Goal: Task Accomplishment & Management: Manage account settings

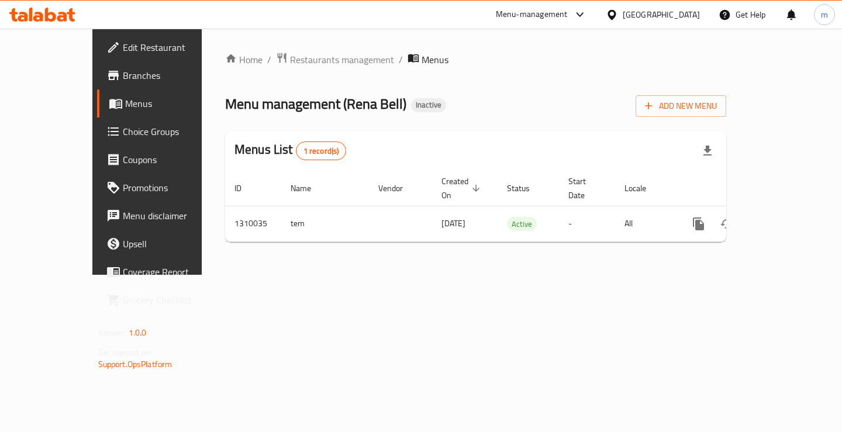
click at [49, 8] on icon at bounding box center [42, 15] width 66 height 14
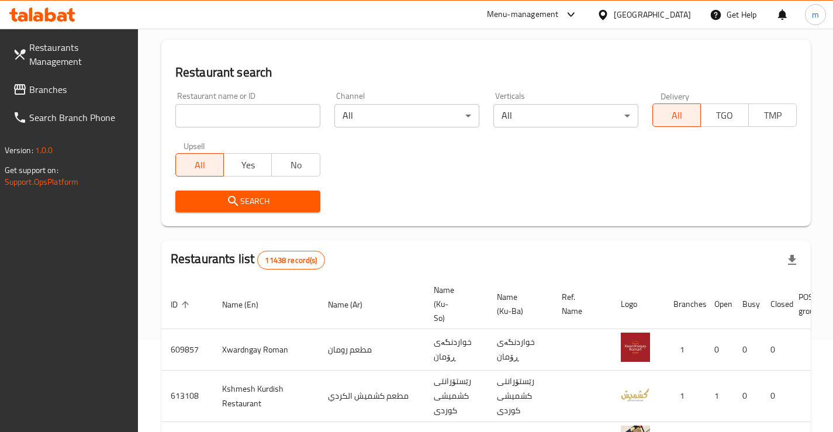
scroll to position [78, 0]
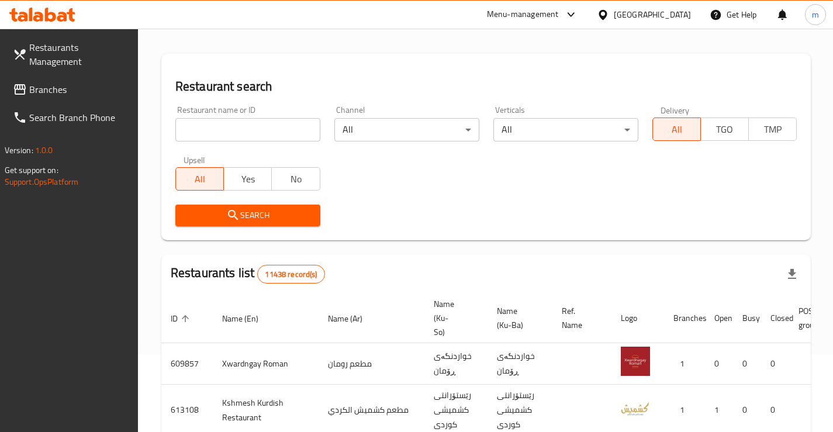
click at [41, 82] on span "Branches" at bounding box center [78, 89] width 99 height 14
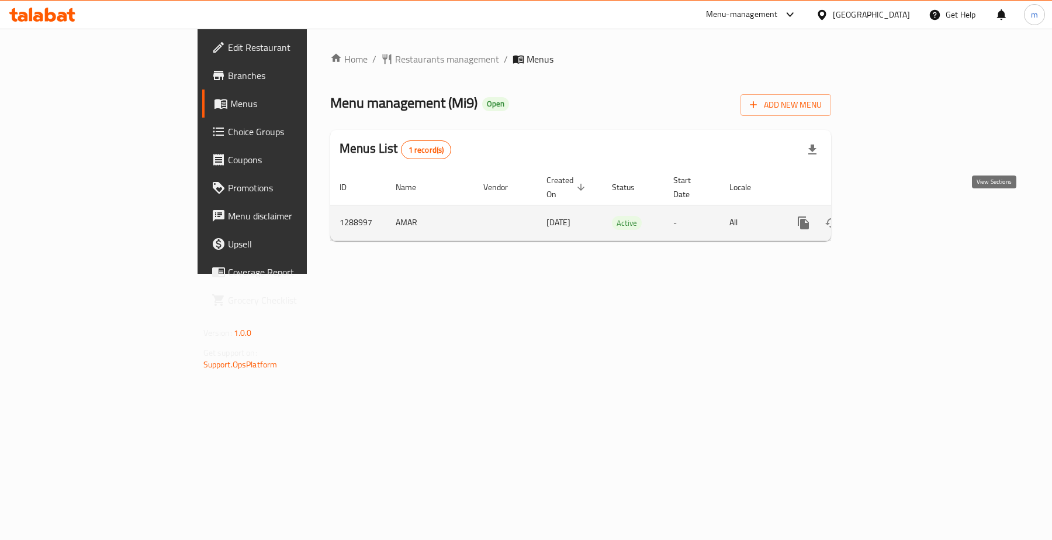
click at [902, 209] on link "enhanced table" at bounding box center [888, 223] width 28 height 28
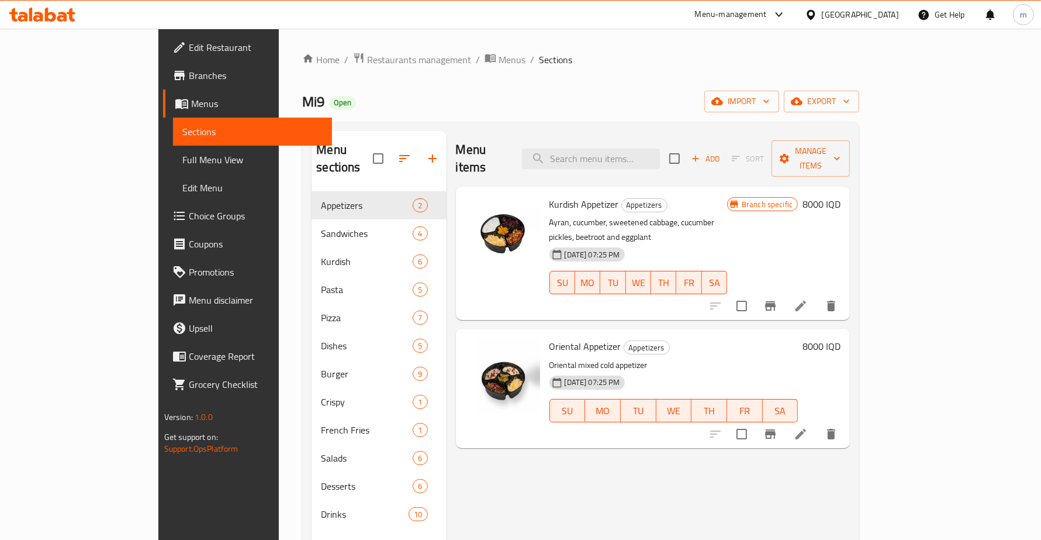
click at [630, 136] on div "Menu items Add Sort Manage items" at bounding box center [653, 159] width 395 height 56
click at [633, 149] on input "search" at bounding box center [591, 159] width 138 height 20
paste input "763541"
type input "763541"
paste input "Biryani Rizo"
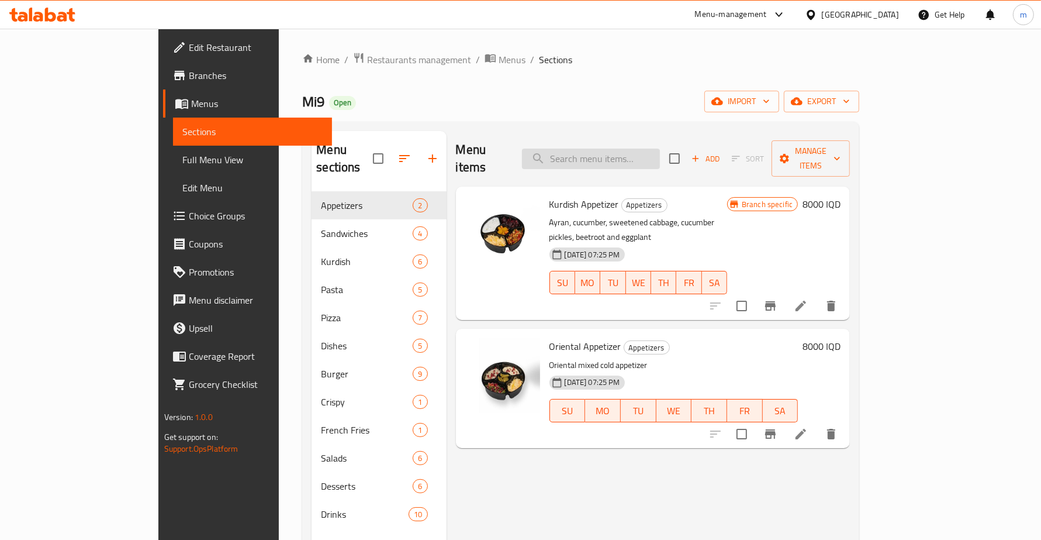
type input "Biryani Rizo"
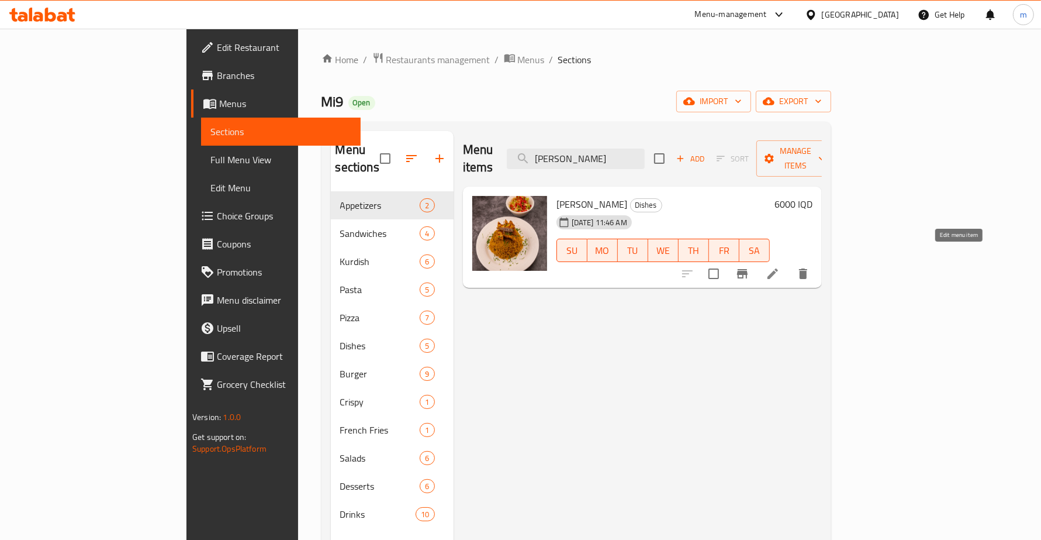
click at [780, 267] on icon at bounding box center [773, 274] width 14 height 14
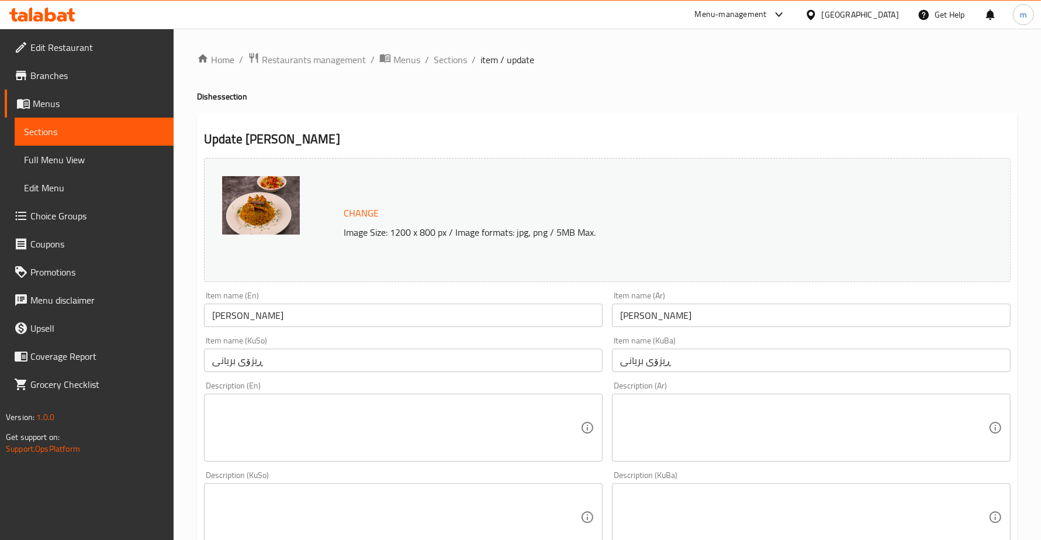
click at [83, 94] on link "Menus" at bounding box center [89, 103] width 169 height 28
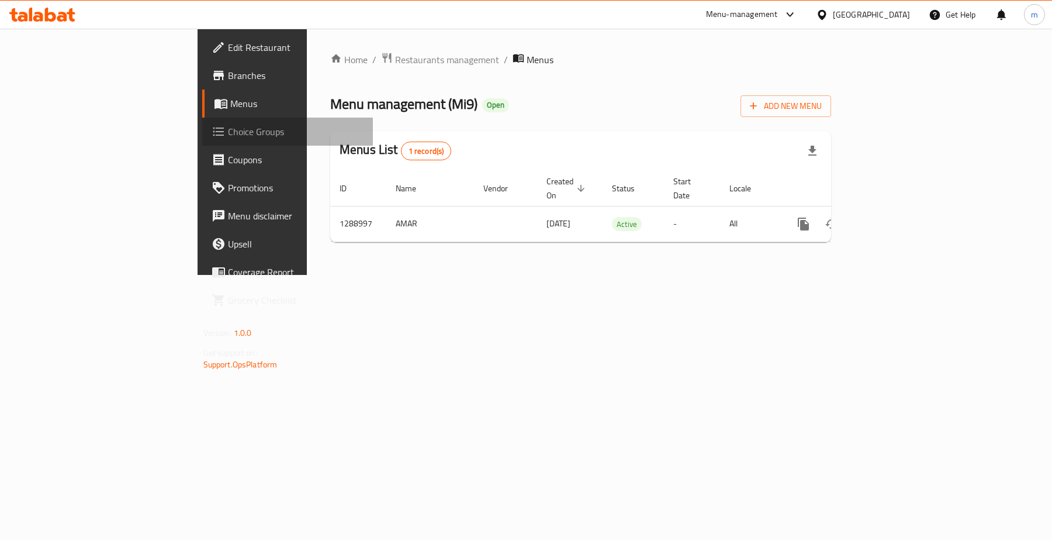
click at [202, 120] on link "Choice Groups" at bounding box center [287, 132] width 171 height 28
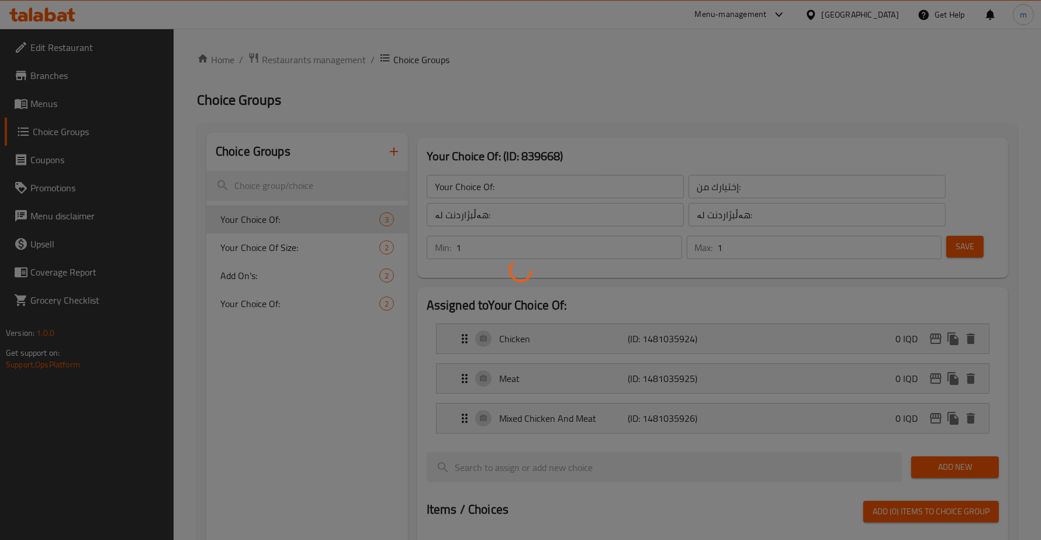
click at [68, 97] on div at bounding box center [520, 270] width 1041 height 540
click at [68, 106] on div at bounding box center [520, 270] width 1041 height 540
click at [70, 103] on div at bounding box center [520, 270] width 1041 height 540
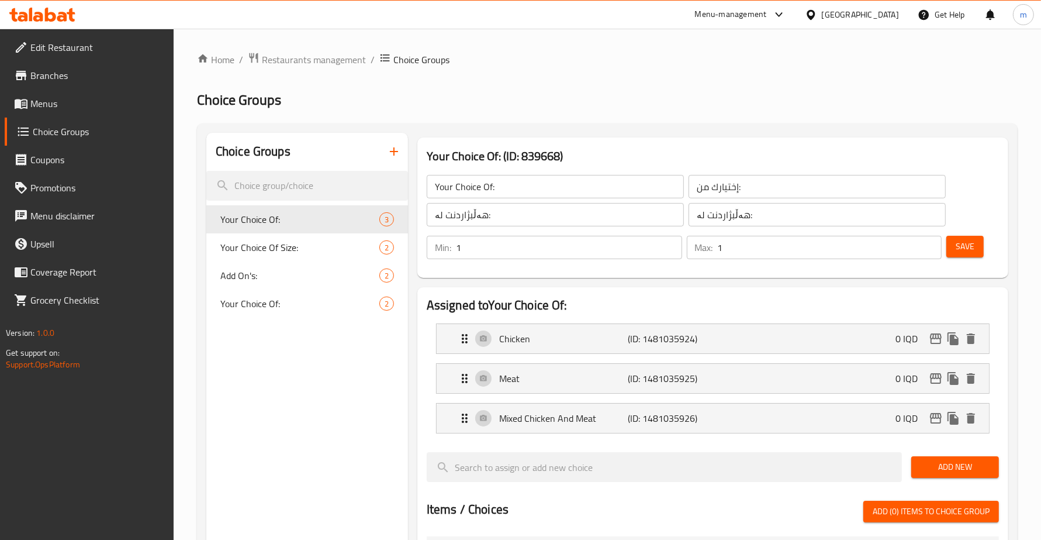
click at [54, 107] on div at bounding box center [520, 270] width 1041 height 540
click at [53, 107] on span "Menus" at bounding box center [97, 103] width 134 height 14
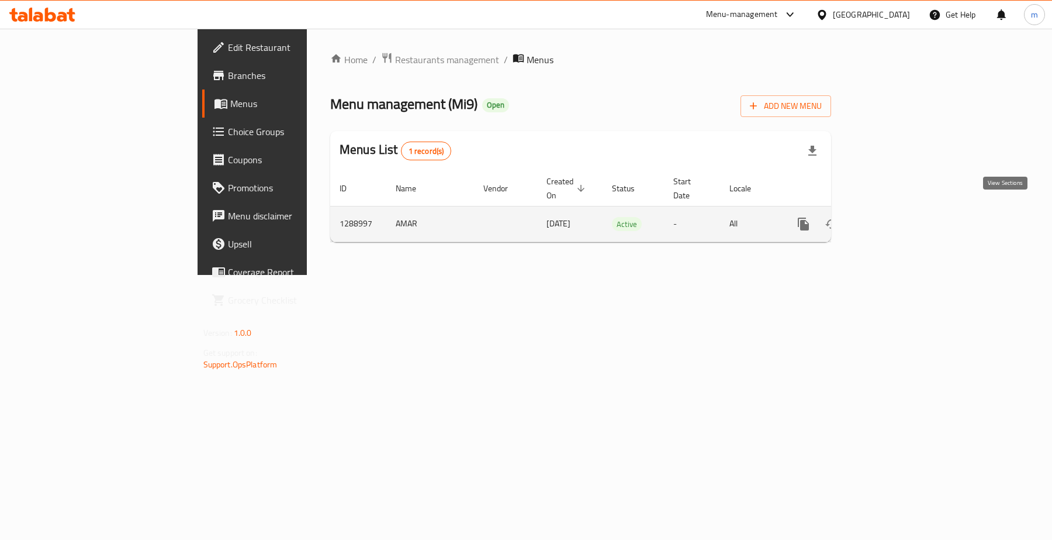
click at [893, 219] on icon "enhanced table" at bounding box center [888, 224] width 11 height 11
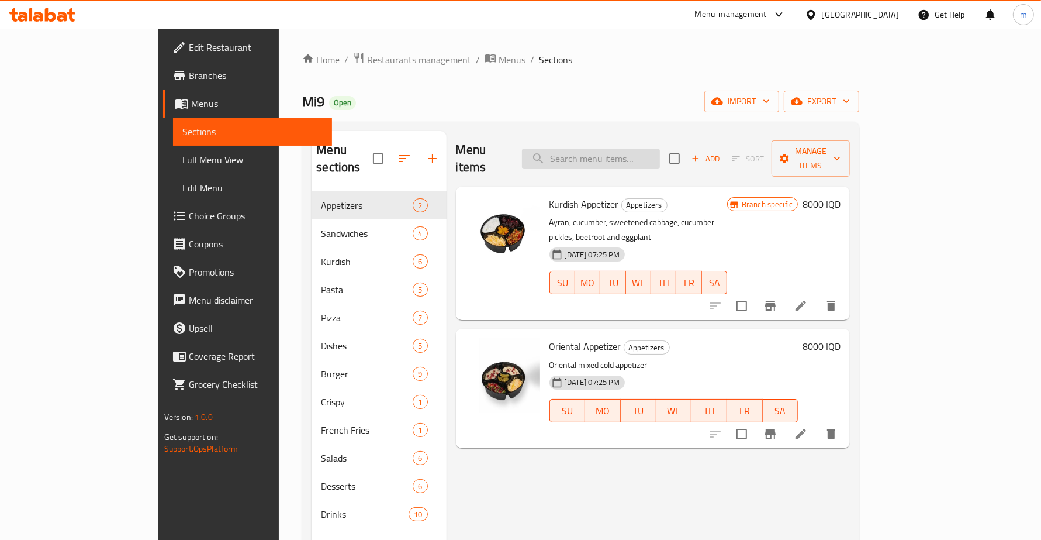
click at [620, 152] on input "search" at bounding box center [591, 159] width 138 height 20
paste input "Biryani Rizo"
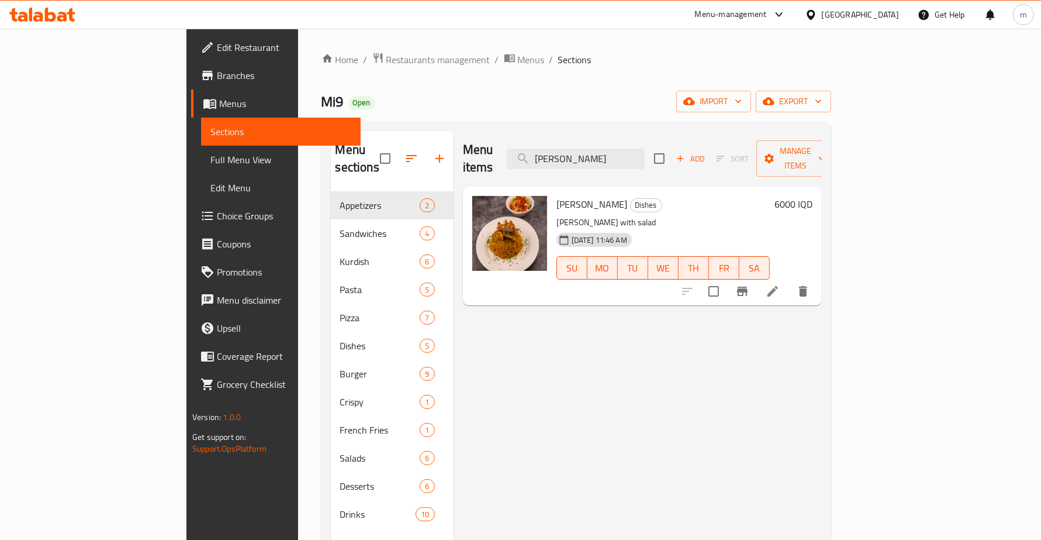
type input "Biryani Rizo"
click at [780, 284] on icon at bounding box center [773, 291] width 14 height 14
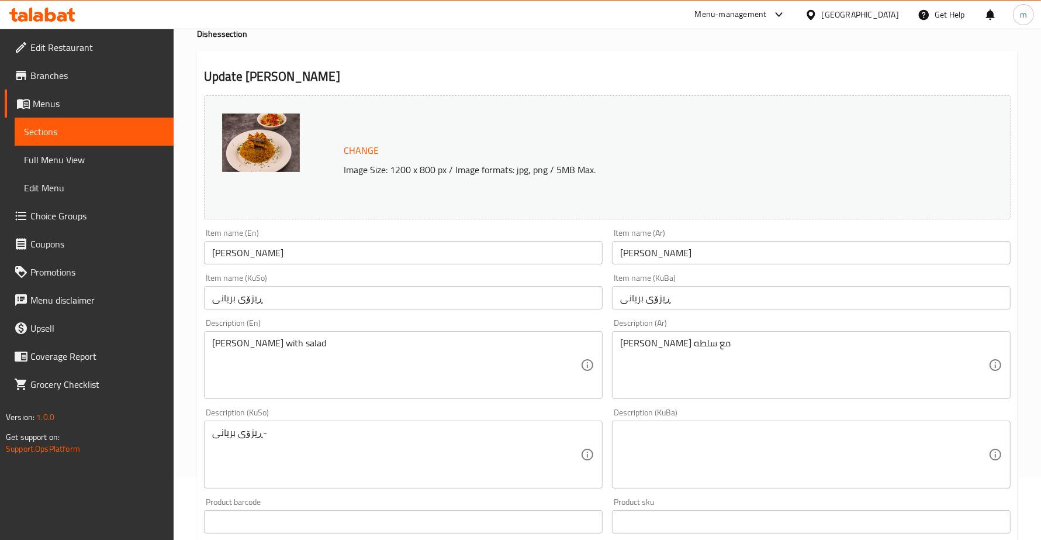
scroll to position [97, 0]
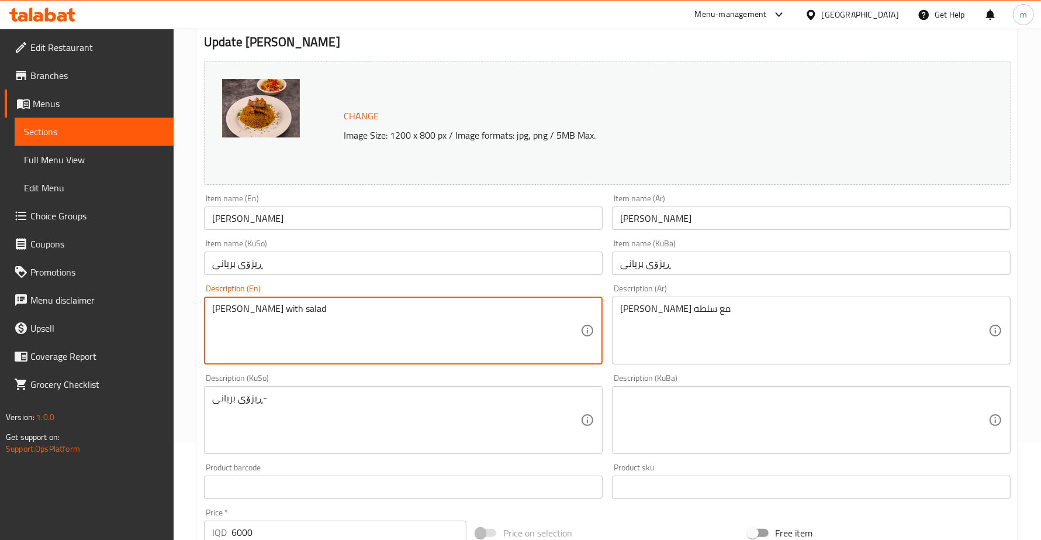
type textarea "Biryani rizo with salad"
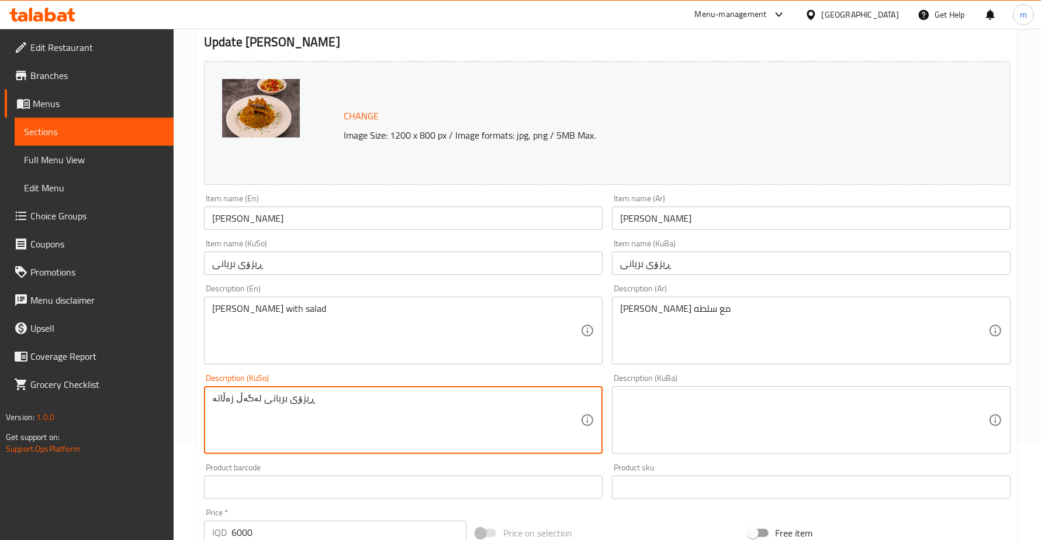
type textarea "ڕیزۆی بریانی لەگەڵ زەڵاتە"
click at [190, 282] on div "Home / Restaurants management / Menus / Sections / item / update Dishes section…" at bounding box center [608, 406] width 868 height 949
click at [781, 428] on textarea at bounding box center [804, 420] width 368 height 56
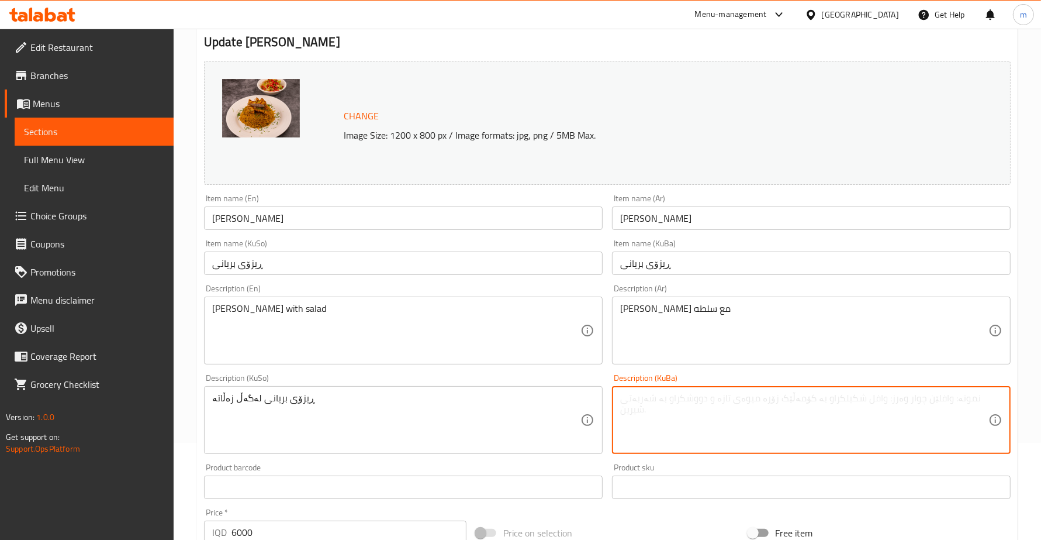
paste textarea "ڕیزۆی بریانی لەگەڵ زەڵاتە"
type textarea "ڕیزۆی بریانی لەگەڵ زەڵاتە"
click at [617, 312] on div "ريزو برياني مع سلطه Description (Ar)" at bounding box center [811, 330] width 399 height 68
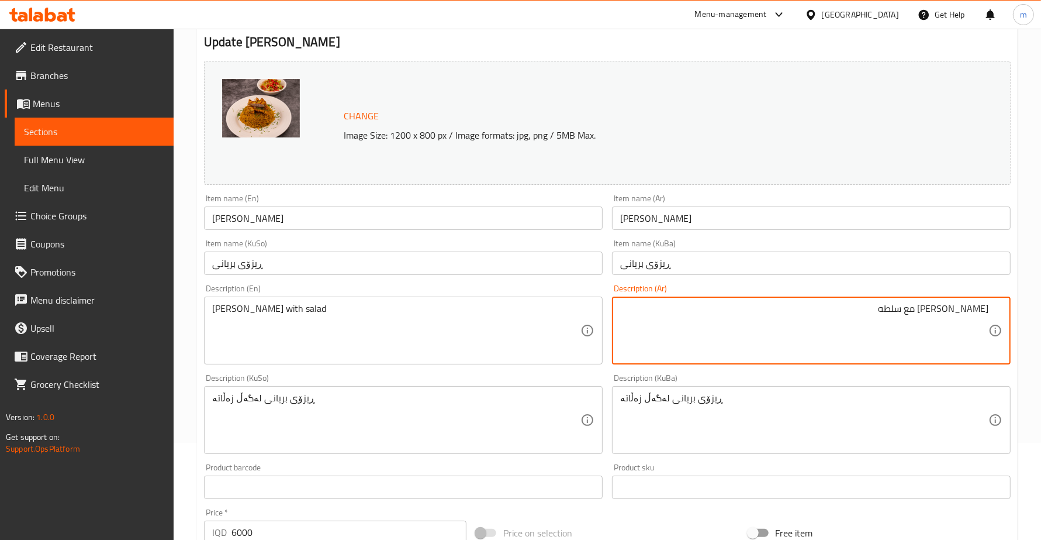
click at [800, 303] on textarea "ريزو برياني مع سلطه" at bounding box center [804, 331] width 368 height 56
click at [910, 314] on textarea "ريزو برياني مع سلطة" at bounding box center [804, 331] width 368 height 56
type textarea "ريزو برياني مع سلطة"
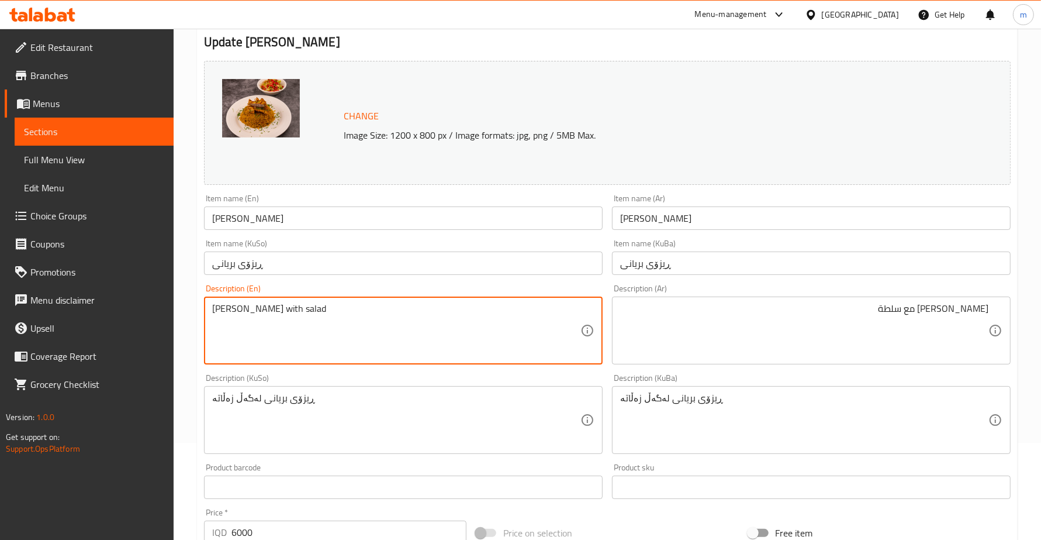
drag, startPoint x: 248, startPoint y: 311, endPoint x: 281, endPoint y: 328, distance: 36.4
click at [281, 328] on textarea "Biryani rizo with salad" at bounding box center [396, 331] width 368 height 56
click at [263, 286] on div "Description (En) Biryani rizo with salad Description (En)" at bounding box center [403, 324] width 399 height 80
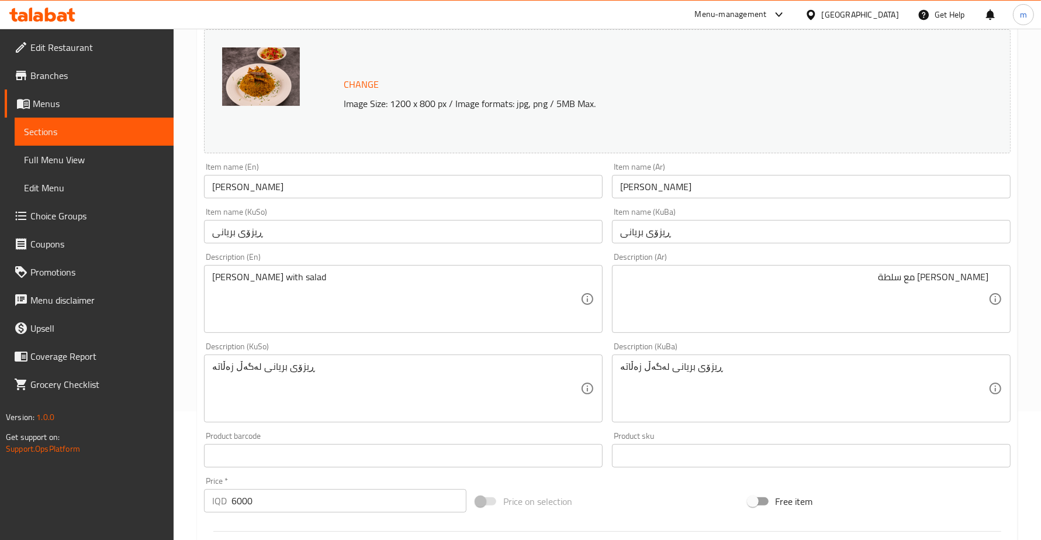
scroll to position [146, 0]
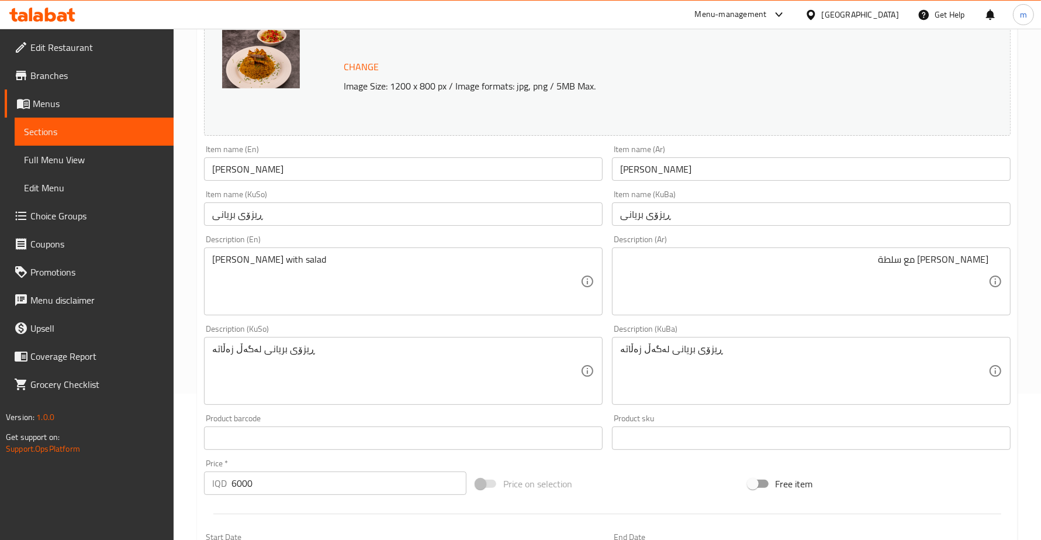
click at [314, 177] on input "Biryani Rizo" at bounding box center [403, 168] width 399 height 23
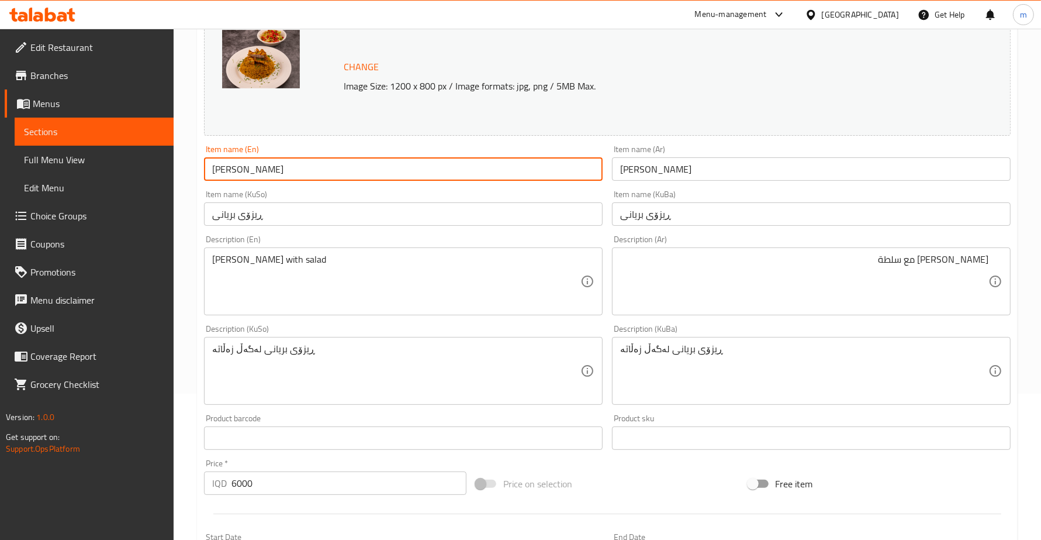
click at [612, 237] on div "Description (Ar) ريزو برياني مع سلطة Description (Ar)" at bounding box center [811, 275] width 399 height 80
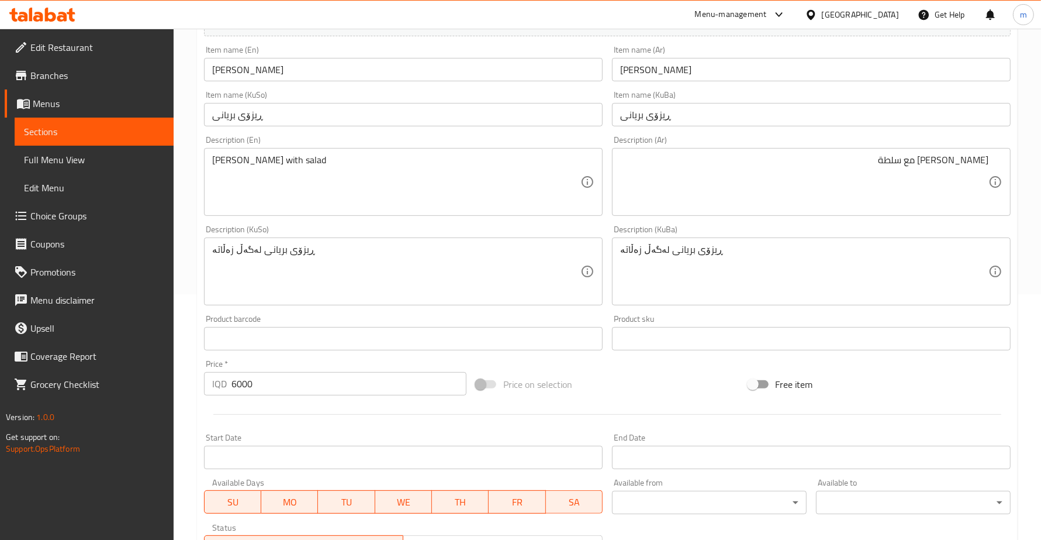
scroll to position [436, 0]
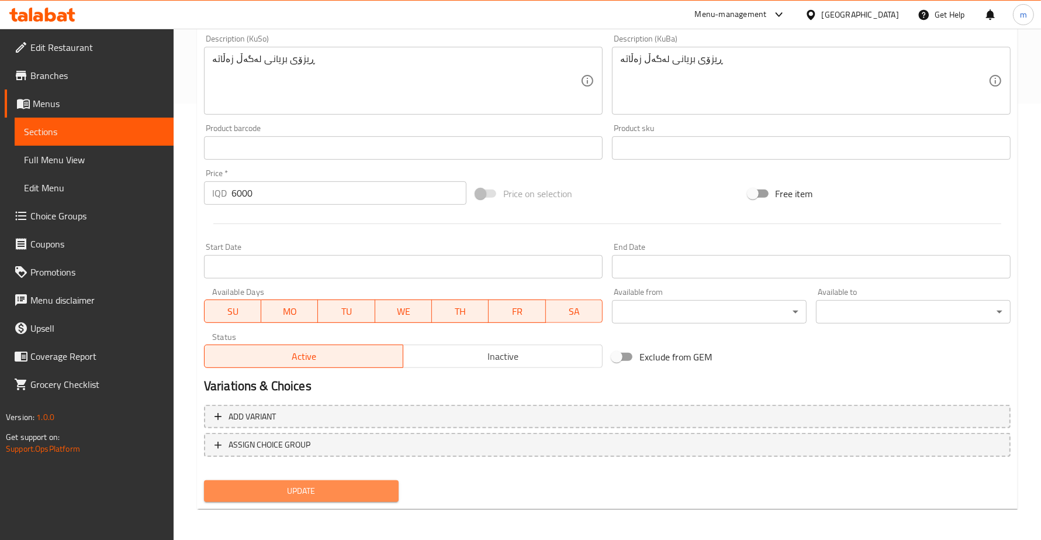
click at [278, 492] on span "Update" at bounding box center [301, 491] width 176 height 15
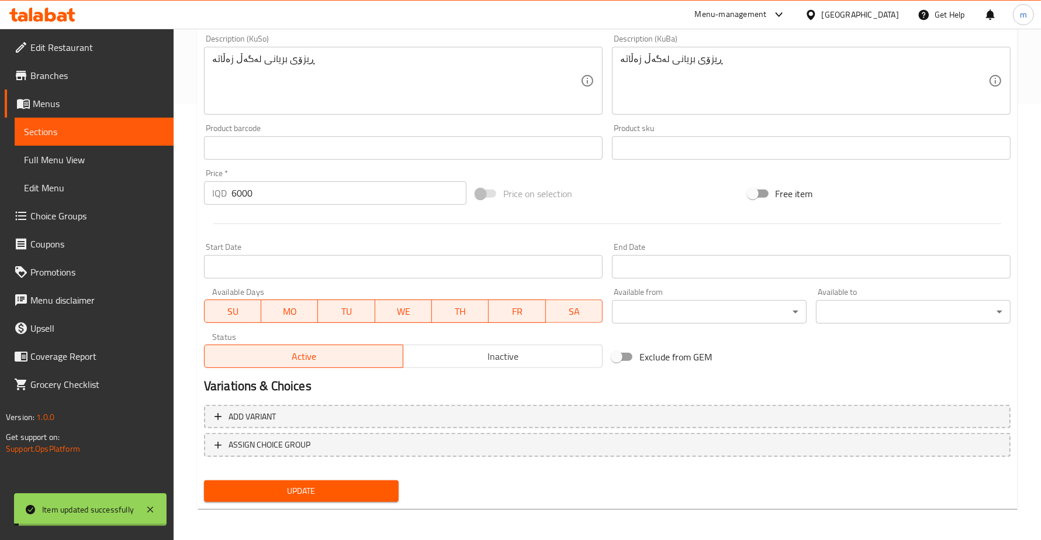
click at [84, 153] on span "Full Menu View" at bounding box center [94, 160] width 140 height 14
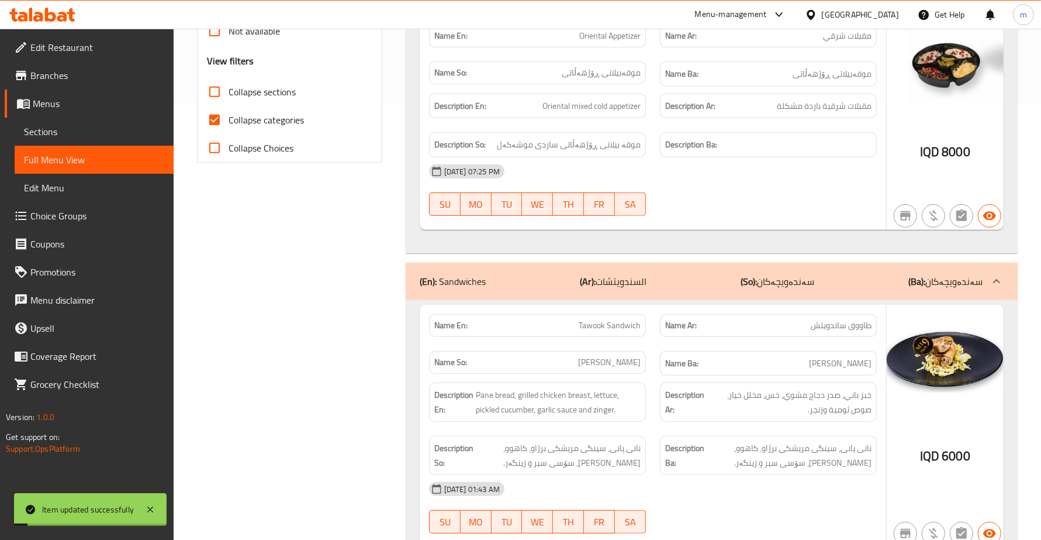
scroll to position [193, 0]
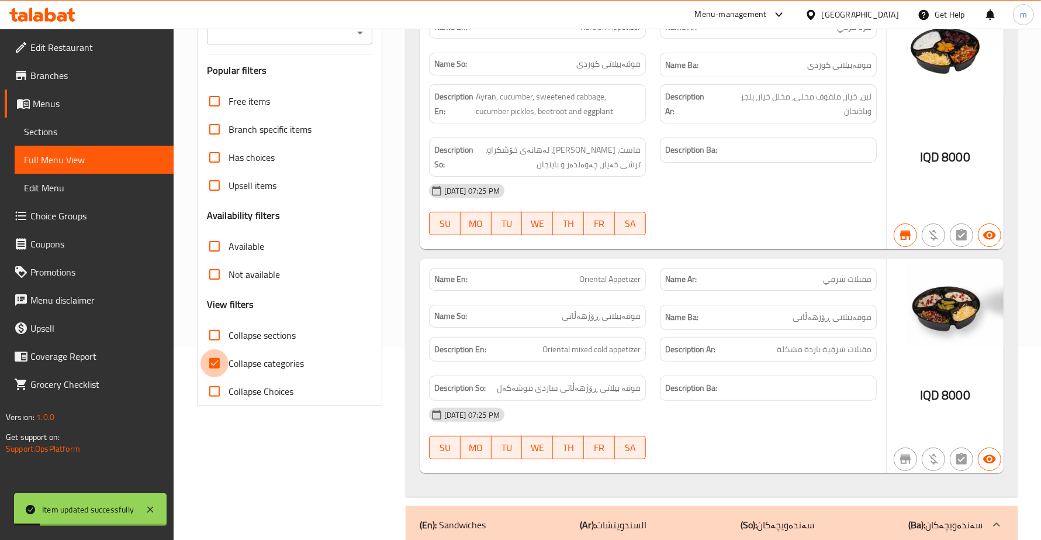
click at [217, 363] on input "Collapse categories" at bounding box center [215, 363] width 28 height 28
checkbox input "false"
click at [216, 325] on input "Collapse sections" at bounding box center [215, 335] width 28 height 28
checkbox input "true"
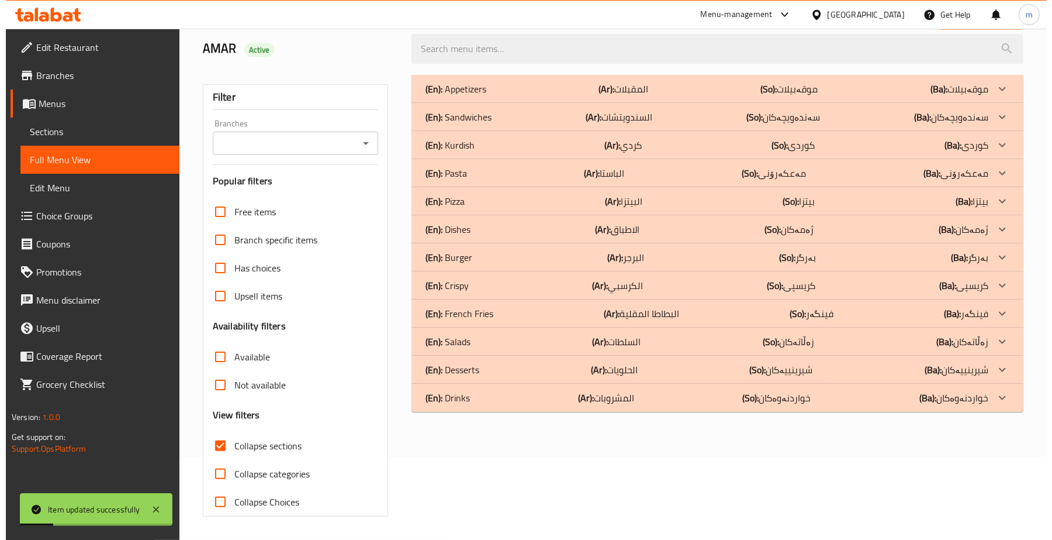
scroll to position [0, 0]
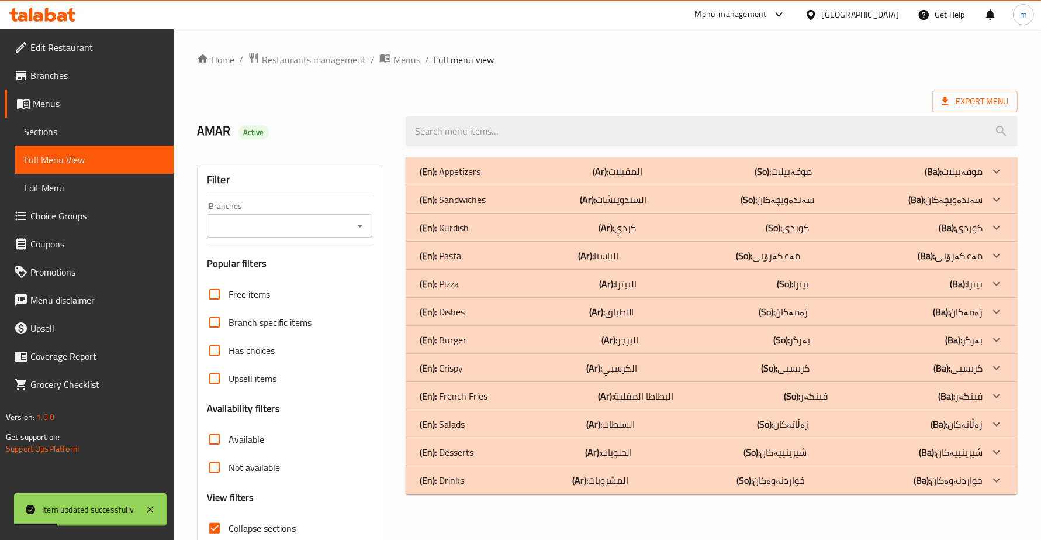
click at [360, 229] on icon "Open" at bounding box center [360, 226] width 14 height 14
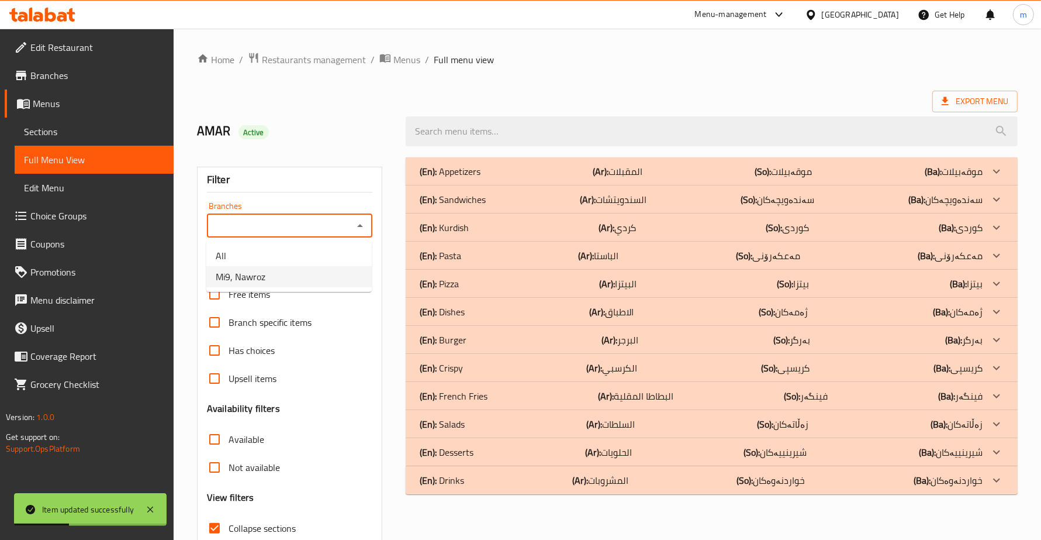
click at [291, 274] on li "Mi9, Nawroz" at bounding box center [288, 276] width 165 height 21
type input "Mi9, Nawroz"
click at [471, 134] on input "search" at bounding box center [712, 131] width 612 height 30
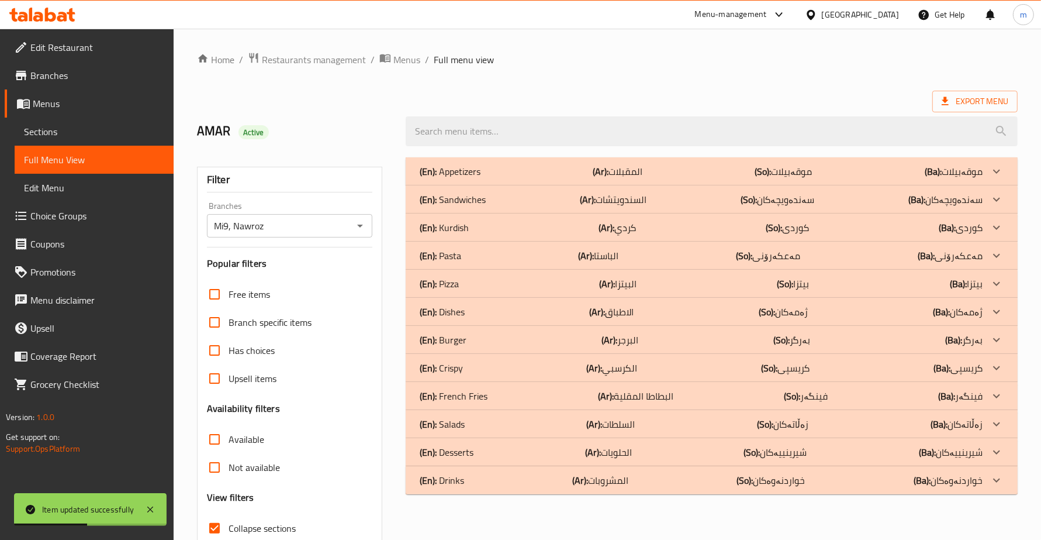
paste input "Biryani Rizo"
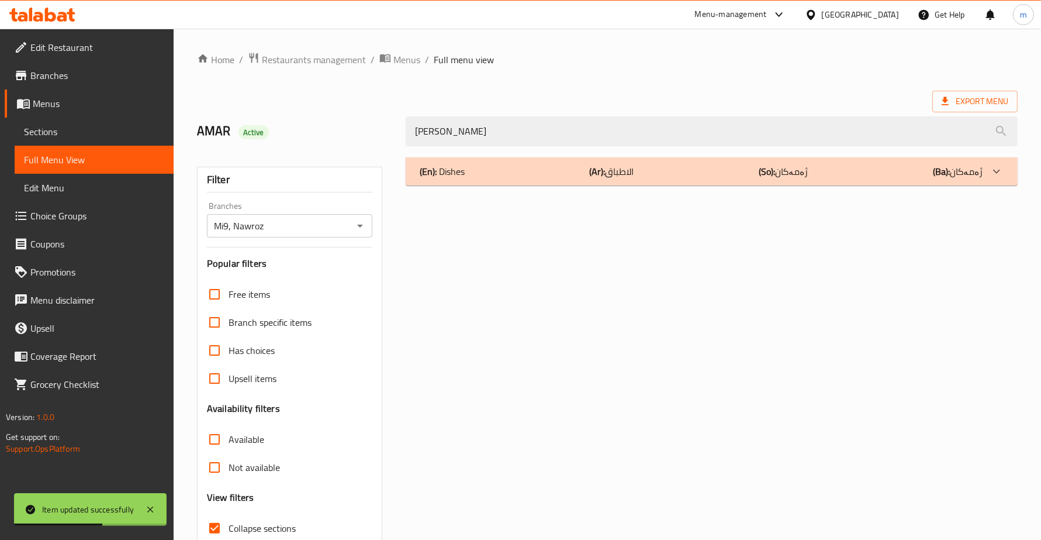
click at [643, 170] on div "(En): Dishes (Ar): الاطباق (So): ژەمەکان (Ba): ژەمەکان" at bounding box center [701, 171] width 563 height 14
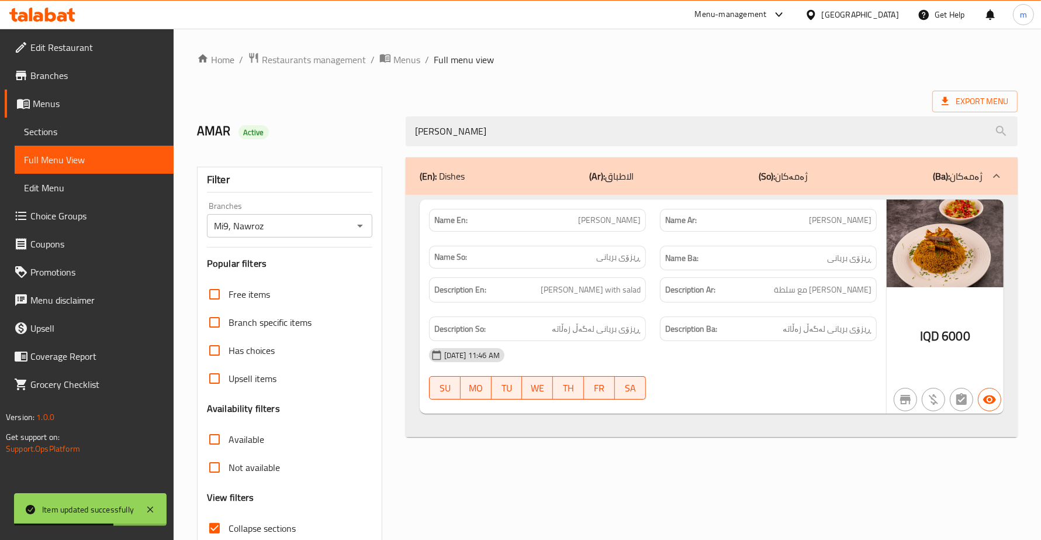
click at [653, 63] on ol "Home / Restaurants management / Menus / Full menu view" at bounding box center [607, 59] width 821 height 15
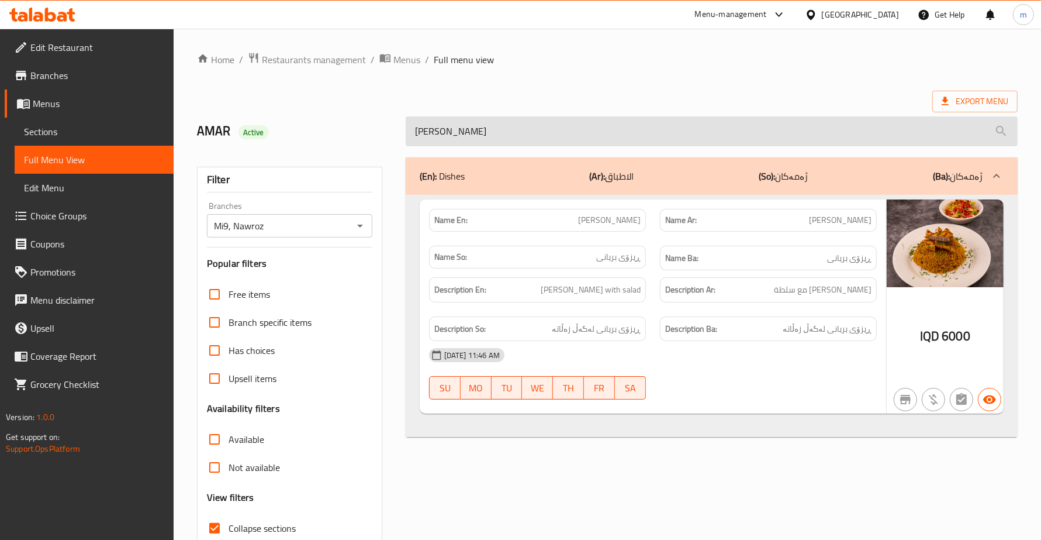
click at [632, 129] on input "Biryani Rizo" at bounding box center [712, 131] width 612 height 30
paste input "Chicken Burger"
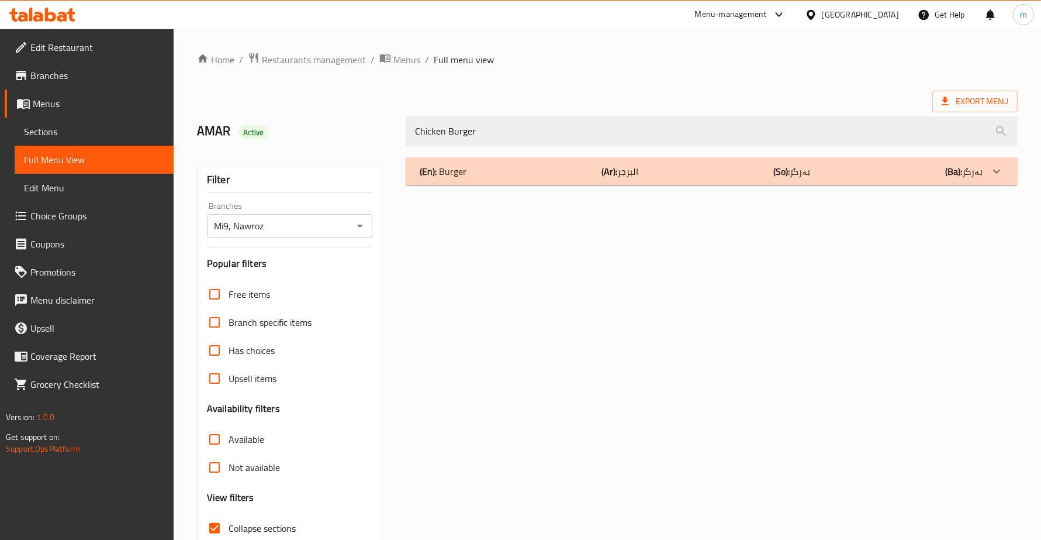
type input "Chicken Burger"
click at [646, 165] on div "(En): Burger (Ar): البرجر (So): بەرگر (Ba): بەرگر" at bounding box center [701, 171] width 563 height 14
